Goal: Transaction & Acquisition: Book appointment/travel/reservation

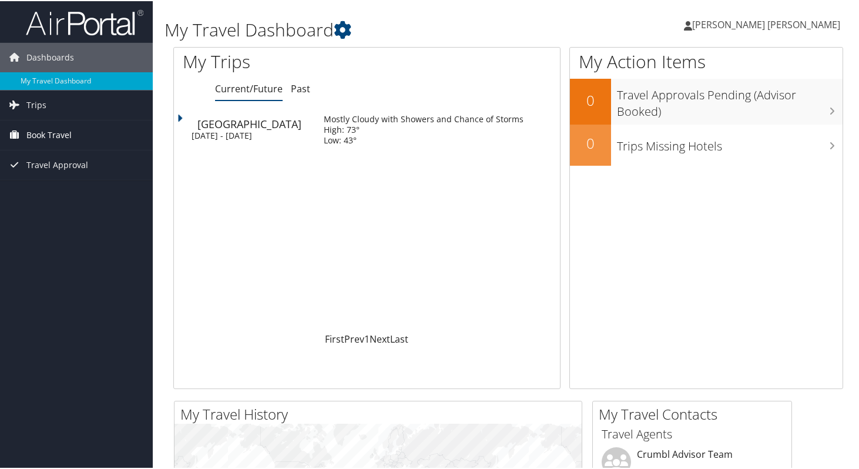
click at [83, 142] on link "Book Travel" at bounding box center [76, 133] width 153 height 29
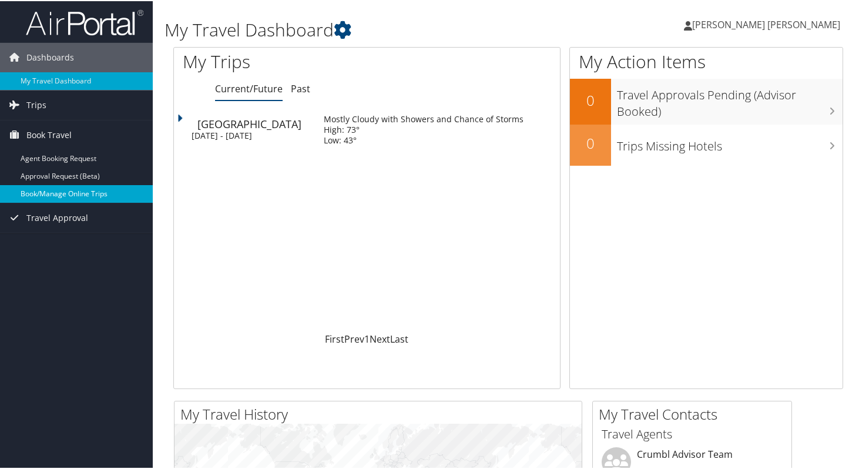
click at [74, 184] on link "Book/Manage Online Trips" at bounding box center [76, 193] width 153 height 18
click at [588, 26] on div "[PERSON_NAME] [PERSON_NAME] [PERSON_NAME] My Settings Travel Agency Contacts Vi…" at bounding box center [720, 28] width 288 height 45
